Goal: Task Accomplishment & Management: Manage account settings

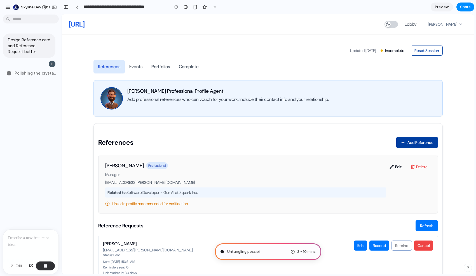
type input "**********"
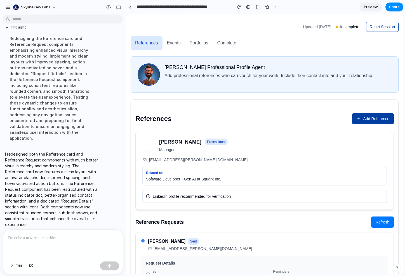
scroll to position [43, 0]
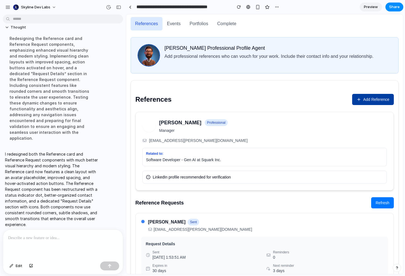
click at [178, 154] on div "Related to:" at bounding box center [264, 154] width 237 height 4
drag, startPoint x: 181, startPoint y: 160, endPoint x: 146, endPoint y: 149, distance: 36.6
click at [146, 149] on div "Related to: Software Developer - Gen AI at Squark Inc." at bounding box center [264, 157] width 244 height 18
click at [147, 150] on div "Related to: Software Developer - Gen AI at Squark Inc." at bounding box center [264, 157] width 244 height 18
click at [327, 161] on div "Software Developer - Gen AI at Squark Inc." at bounding box center [264, 160] width 237 height 6
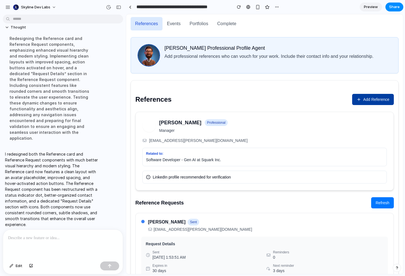
drag, startPoint x: 360, startPoint y: 159, endPoint x: 148, endPoint y: 154, distance: 212.3
click at [148, 154] on div "Related to: Software Developer - Gen AI at Squark Inc." at bounding box center [264, 157] width 244 height 18
click at [327, 152] on div "Related to:" at bounding box center [264, 154] width 237 height 4
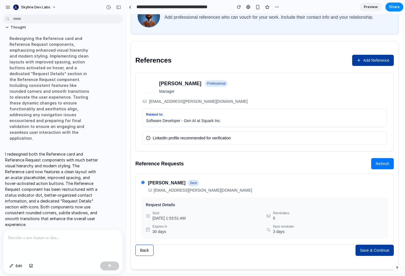
scroll to position [87, 0]
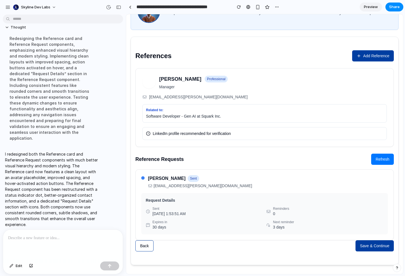
click at [127, 230] on main "Updated [DATE] Incomplete Reset Session References Events Portfolios Complete […" at bounding box center [264, 111] width 277 height 327
drag, startPoint x: 171, startPoint y: 221, endPoint x: 152, endPoint y: 222, distance: 18.5
click at [152, 222] on div "Expires [DATE]" at bounding box center [204, 225] width 117 height 10
copy div "Expires in"
click at [356, 227] on div "Next reminder 3 days" at bounding box center [324, 225] width 117 height 10
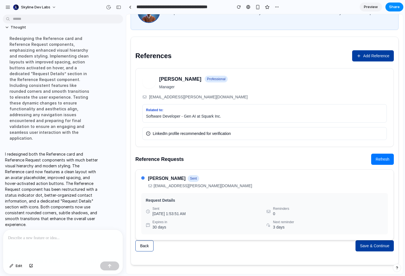
click at [366, 204] on div "Request Details Sent [DATE] 1:53:51 AM Reminders 0 Expires [DATE] Next reminder…" at bounding box center [264, 213] width 247 height 41
click at [27, 242] on div at bounding box center [63, 245] width 120 height 30
click at [66, 241] on div "**********" at bounding box center [63, 241] width 120 height 36
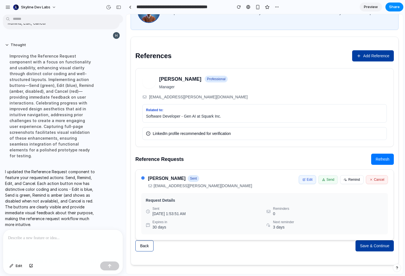
click at [345, 188] on div "[PERSON_NAME] sent [EMAIL_ADDRESS][PERSON_NAME][DOMAIN_NAME] Edit Send Remind C…" at bounding box center [264, 181] width 247 height 13
click at [32, 246] on div at bounding box center [63, 245] width 120 height 30
click at [45, 242] on div at bounding box center [63, 245] width 120 height 30
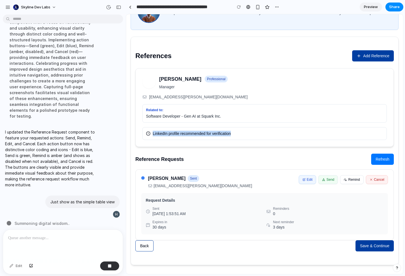
drag, startPoint x: 260, startPoint y: 135, endPoint x: 148, endPoint y: 134, distance: 112.1
click at [148, 134] on div "LinkedIn profile recommended for verification" at bounding box center [264, 133] width 244 height 13
click at [148, 134] on icon at bounding box center [148, 133] width 4 height 4
click at [304, 224] on div "Next reminder 3 days" at bounding box center [324, 225] width 117 height 10
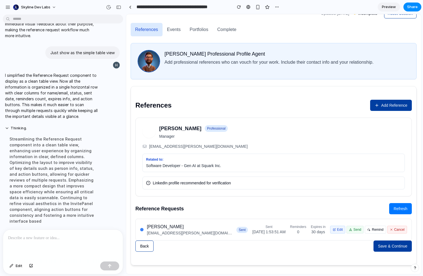
scroll to position [37, 0]
